Goal: Go to known website: Go to known website

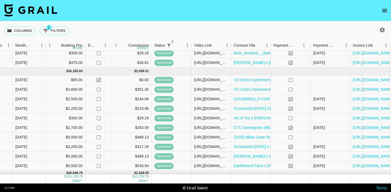
scroll to position [115, 316]
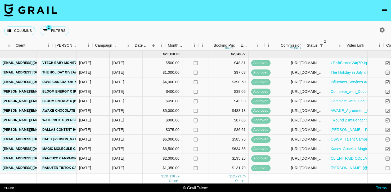
scroll to position [0, 163]
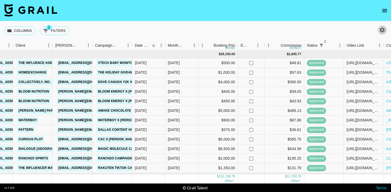
click at [382, 31] on icon "button" at bounding box center [382, 30] width 6 height 6
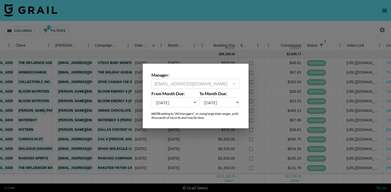
click at [165, 102] on select "Oct '26 Sep '26 Aug '26 Jul '26 Jun '26 May '26 Apr '26 Mar '26 Feb '26 Jan '26…" at bounding box center [174, 102] width 46 height 10
select select "Jun '25"
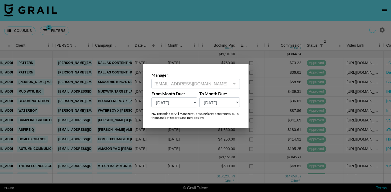
click at [200, 27] on div at bounding box center [195, 96] width 391 height 192
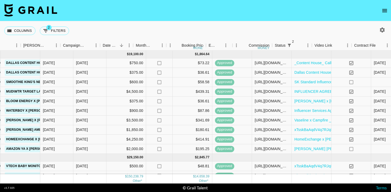
scroll to position [0, 336]
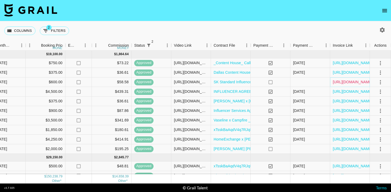
click at [341, 83] on link "https://in.xero.com/qeFbQqdKIvXHHkEwixPsoMJSprGeoqeDMD4Rw6kn" at bounding box center [353, 81] width 40 height 5
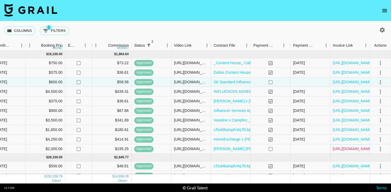
click at [352, 150] on link "https://in.xero.com/zYHRKIglFclGUIOULuebrSQK0wuKedLyyyqTlu5T" at bounding box center [353, 148] width 40 height 5
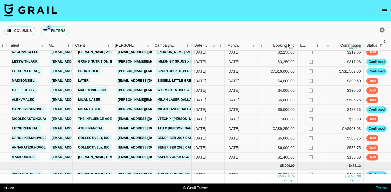
scroll to position [518, 104]
